Goal: Task Accomplishment & Management: Manage account settings

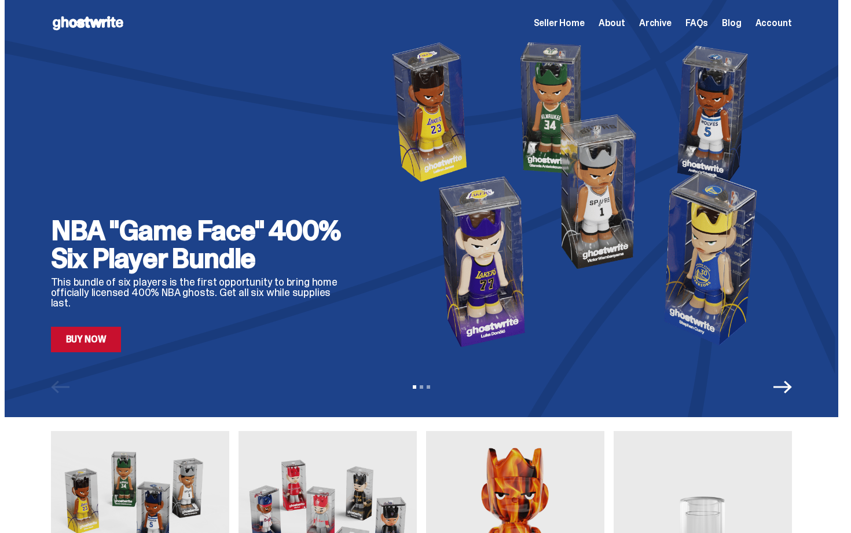
click at [575, 19] on span "Seller Home" at bounding box center [559, 23] width 51 height 9
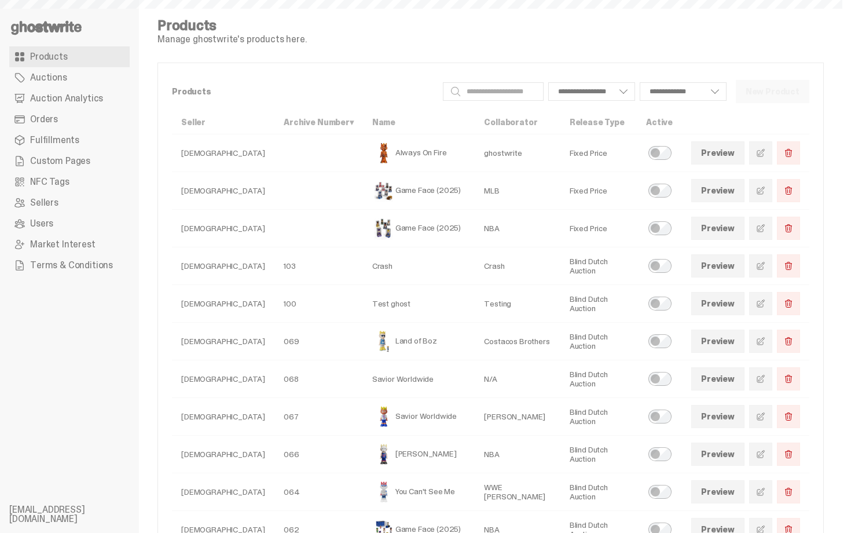
select select
click at [86, 97] on span "Auction Analytics" at bounding box center [66, 98] width 73 height 9
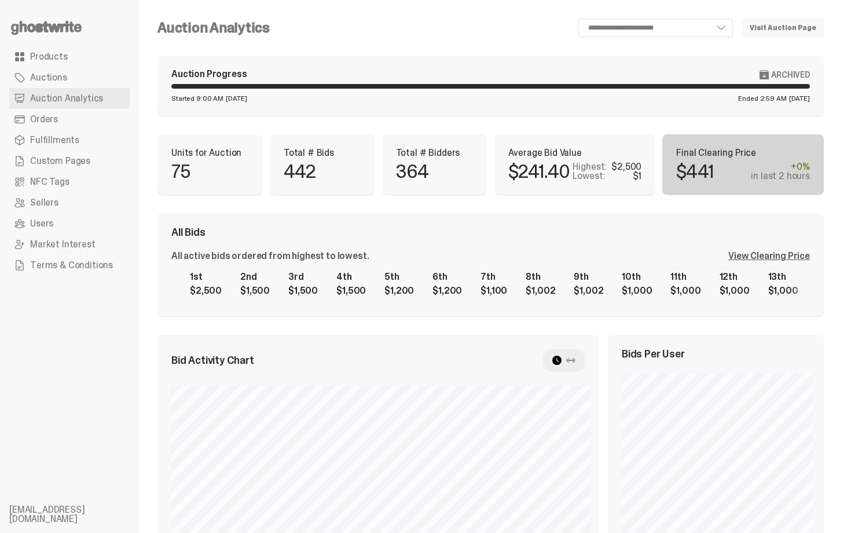
click at [92, 126] on link "Orders" at bounding box center [69, 119] width 120 height 21
